Goal: Task Accomplishment & Management: Complete application form

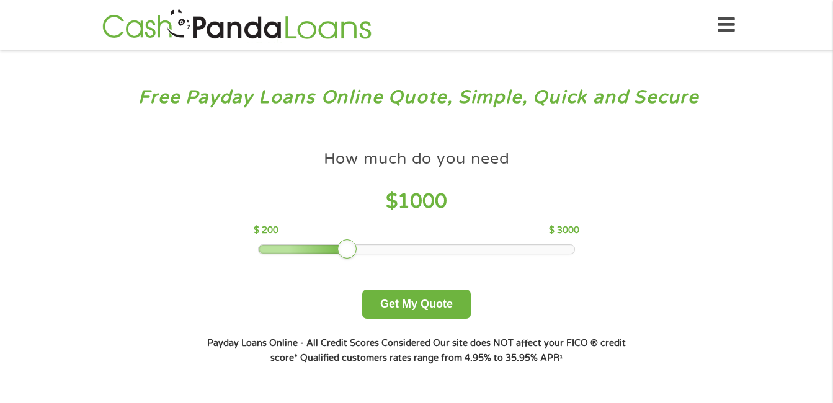
click at [347, 248] on div at bounding box center [347, 249] width 20 height 20
click at [346, 247] on div at bounding box center [347, 249] width 20 height 20
click at [342, 247] on div at bounding box center [347, 249] width 20 height 20
drag, startPoint x: 342, startPoint y: 247, endPoint x: 495, endPoint y: 250, distance: 153.3
click at [495, 250] on div at bounding box center [505, 249] width 20 height 20
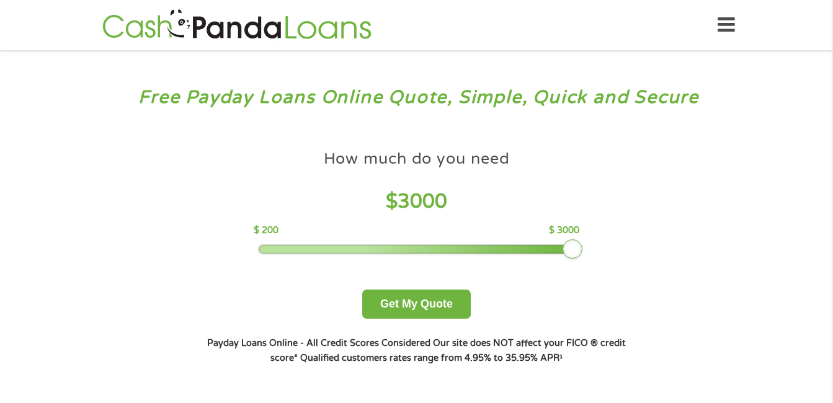
drag, startPoint x: 502, startPoint y: 246, endPoint x: 565, endPoint y: 246, distance: 62.7
click at [565, 246] on div at bounding box center [573, 249] width 20 height 20
click at [403, 306] on button "Get My Quote" at bounding box center [416, 304] width 109 height 29
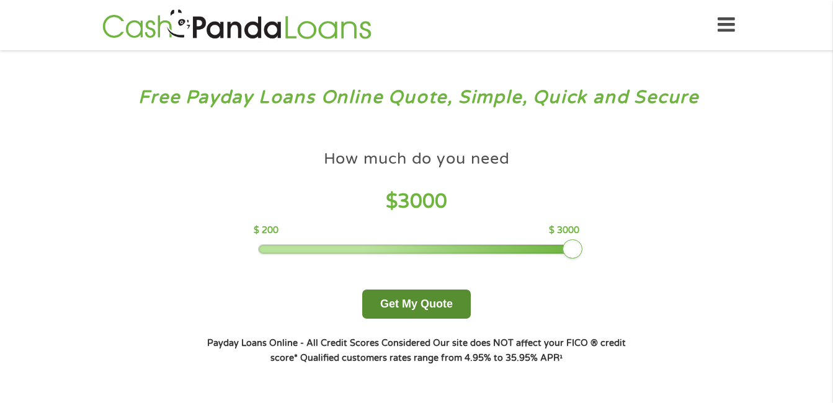
click at [403, 306] on button "Get My Quote" at bounding box center [416, 304] width 109 height 29
click at [406, 303] on button "Get My Quote" at bounding box center [416, 304] width 109 height 29
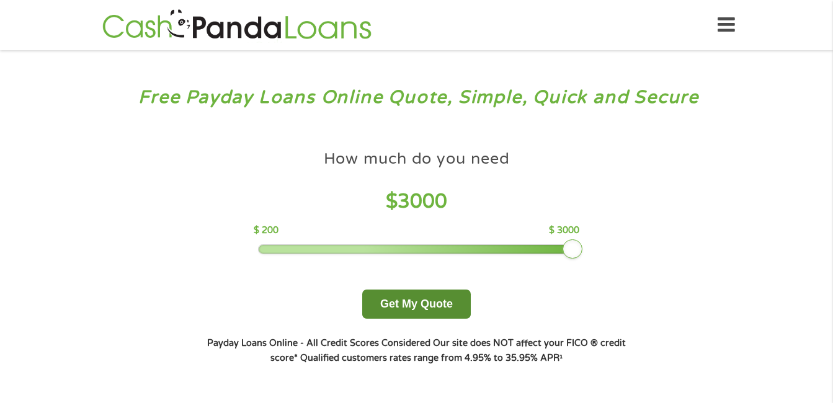
click at [406, 303] on button "Get My Quote" at bounding box center [416, 304] width 109 height 29
